Goal: Transaction & Acquisition: Purchase product/service

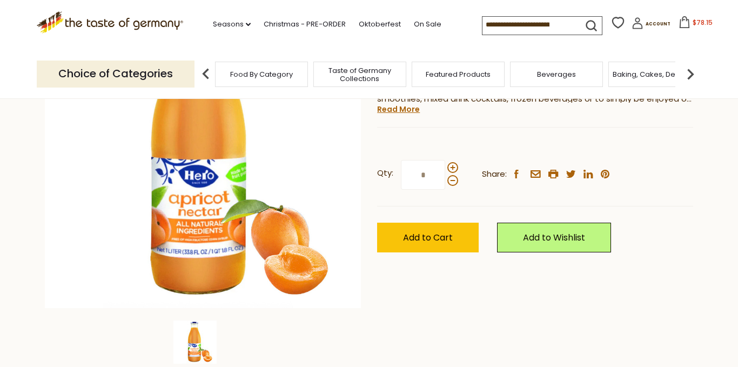
click at [693, 18] on span "$78.15" at bounding box center [703, 22] width 20 height 9
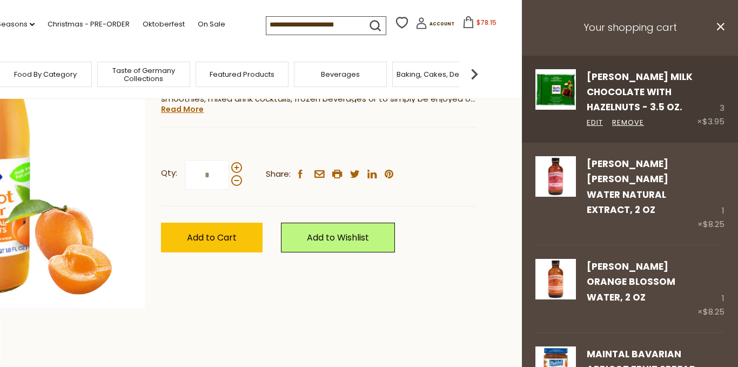
click at [719, 110] on div "3 × $3.95" at bounding box center [711, 99] width 28 height 60
click at [621, 122] on link "Remove" at bounding box center [628, 122] width 32 height 11
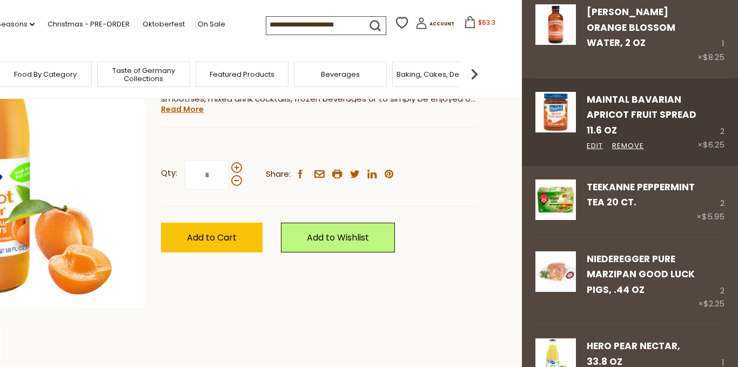
scroll to position [168, 0]
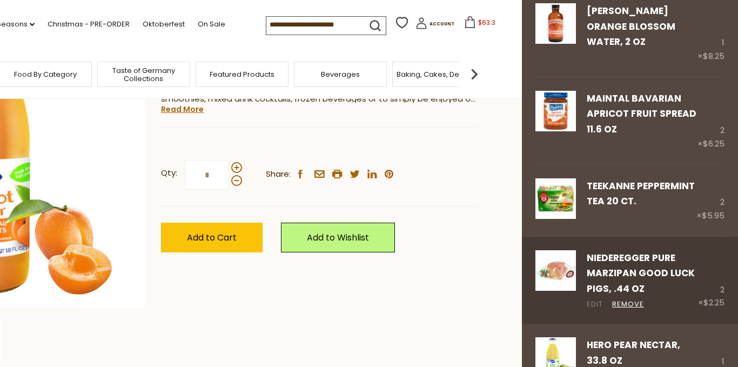
click at [594, 299] on link "Edit" at bounding box center [595, 304] width 16 height 11
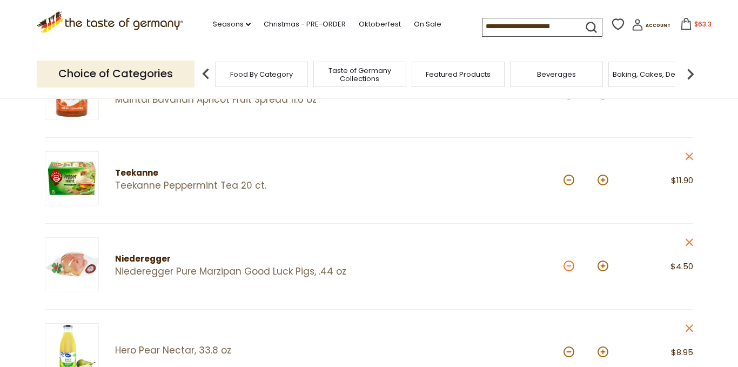
scroll to position [356, 0]
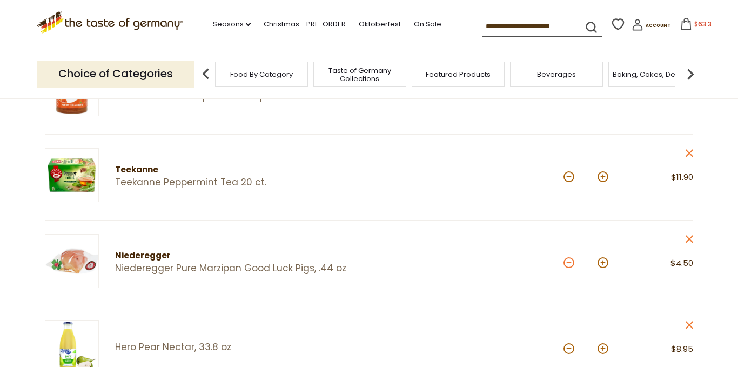
click at [568, 260] on button at bounding box center [569, 262] width 11 height 11
type input "*"
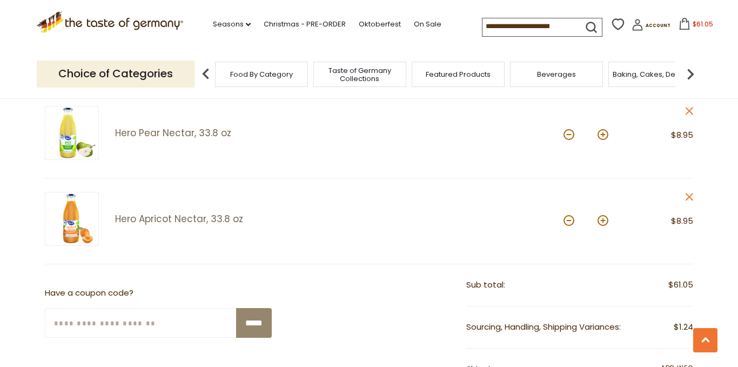
scroll to position [571, 0]
click at [689, 108] on icon at bounding box center [690, 110] width 8 height 8
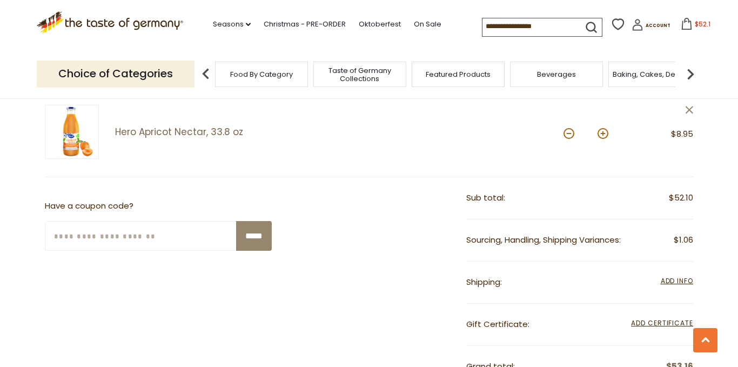
click at [691, 106] on icon at bounding box center [690, 110] width 8 height 8
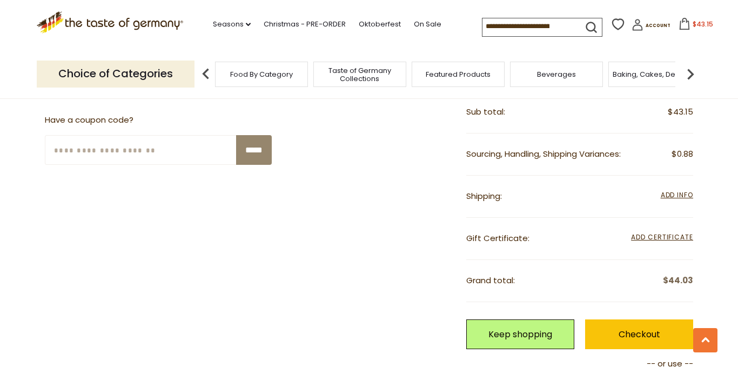
click at [209, 148] on input "Enter Your Coupon Code" at bounding box center [141, 150] width 192 height 30
type input "*******"
click at [250, 145] on input "*****" at bounding box center [254, 150] width 36 height 30
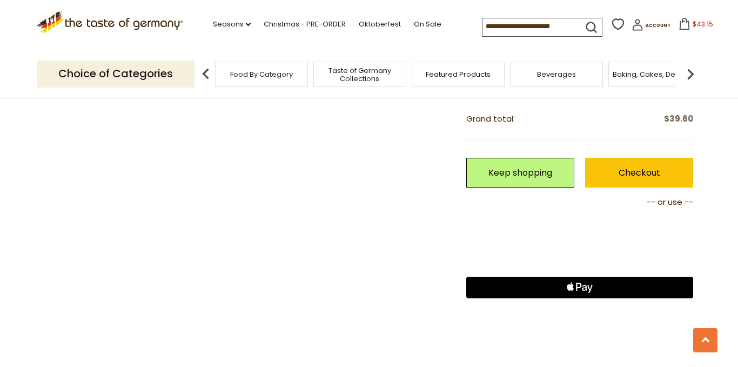
scroll to position [809, 0]
